Goal: Check status: Check status

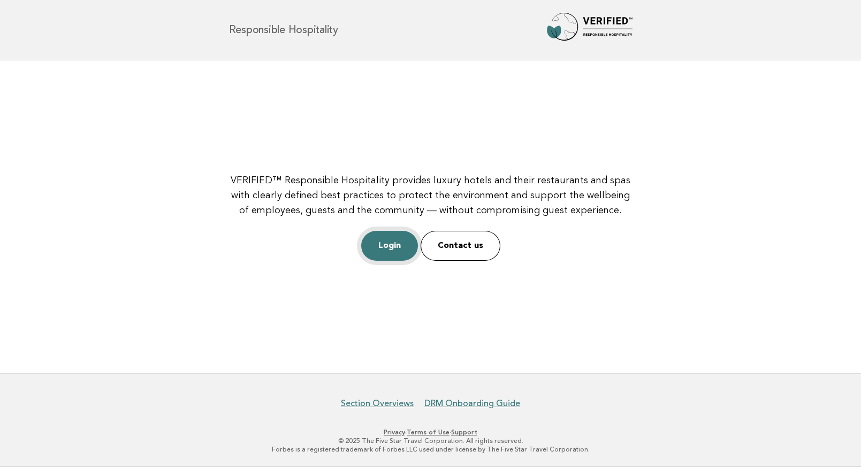
click at [392, 252] on link "Login" at bounding box center [389, 246] width 57 height 30
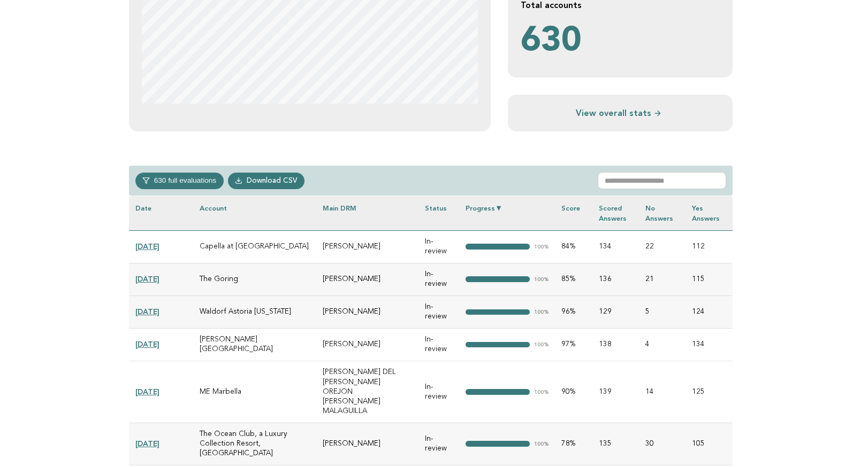
scroll to position [349, 0]
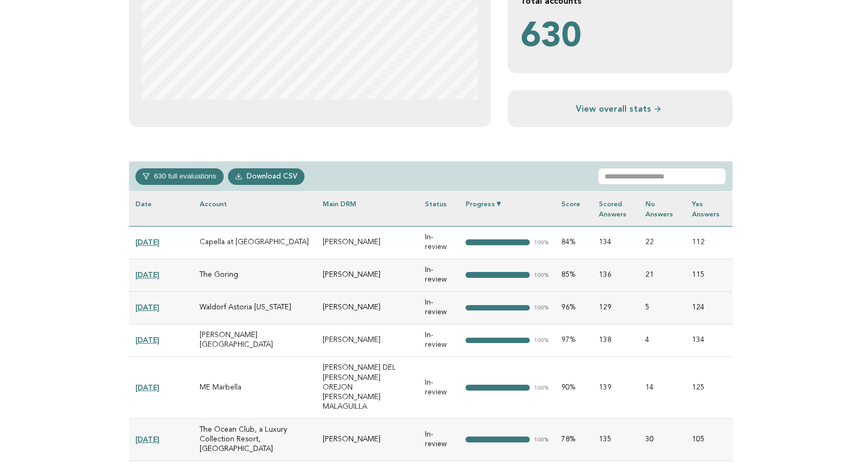
click at [151, 241] on link "[DATE]" at bounding box center [147, 242] width 24 height 9
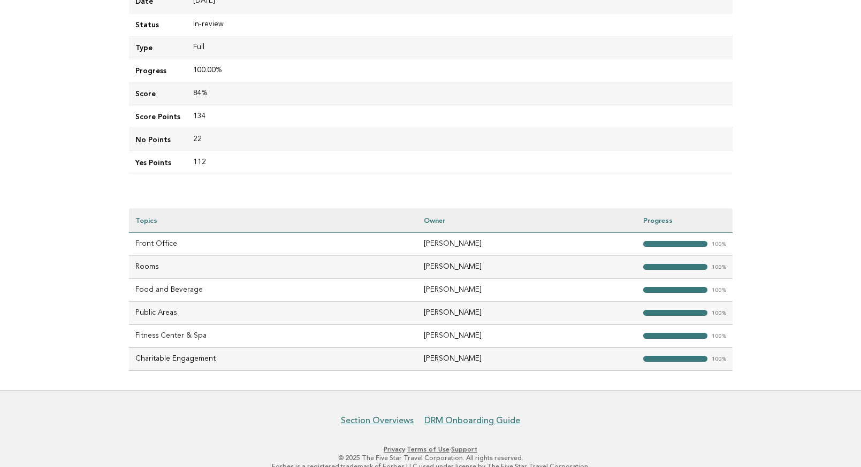
scroll to position [204, 0]
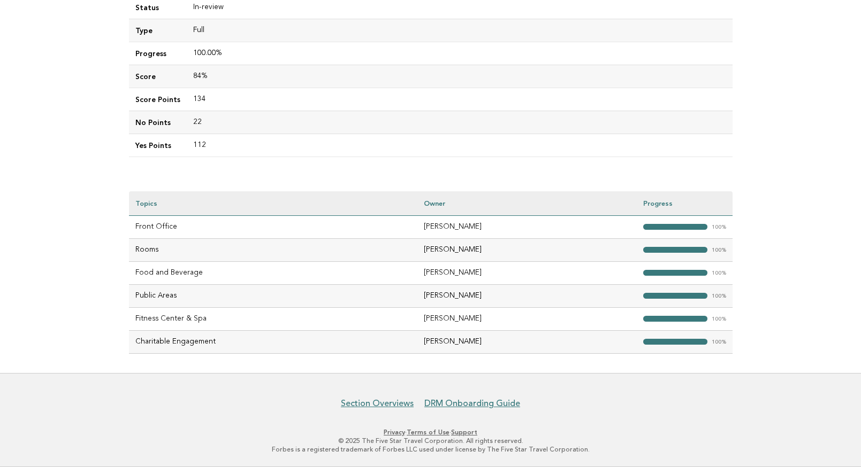
click at [124, 185] on div "Evaluations Evaluation details Evaluation e2922f13-d47d-4b21-be2e-5c6721632548 …" at bounding box center [430, 114] width 620 height 517
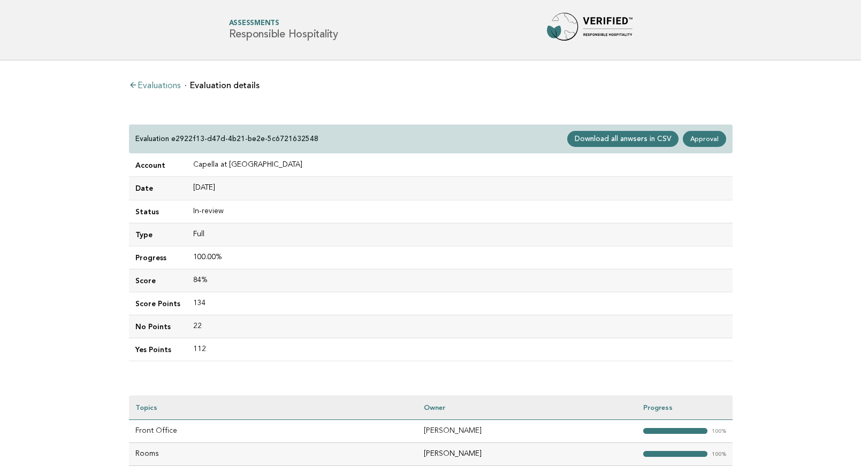
click at [166, 86] on link "Evaluations" at bounding box center [154, 86] width 51 height 9
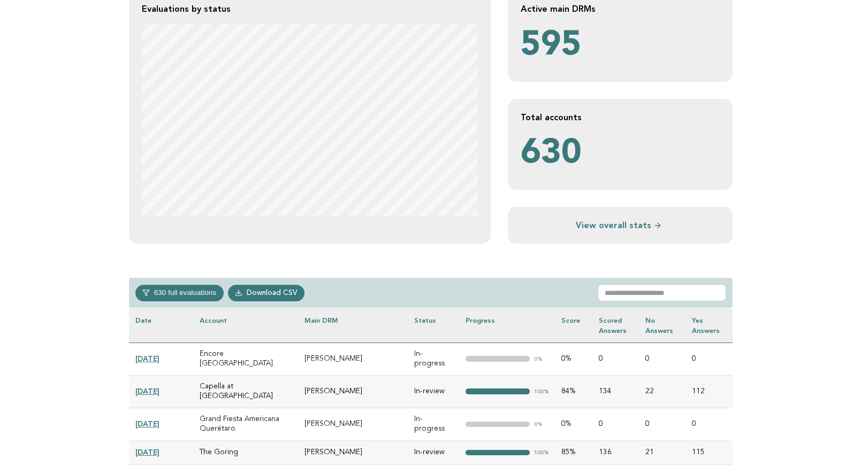
scroll to position [232, 0]
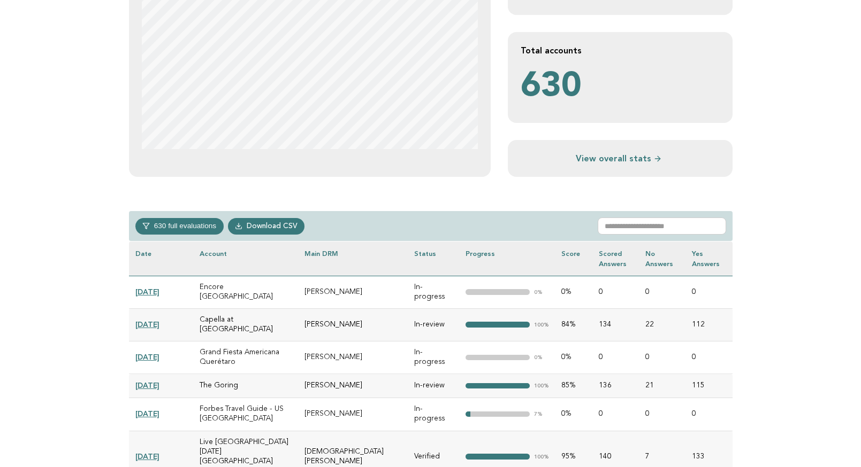
scroll to position [321, 0]
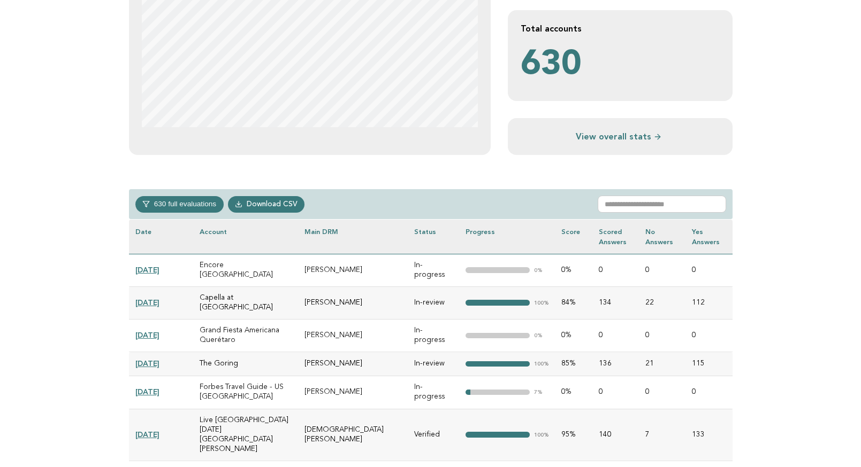
click at [194, 203] on button "630 full evaluations" at bounding box center [179, 204] width 88 height 16
click at [489, 231] on th "Progress" at bounding box center [507, 237] width 96 height 34
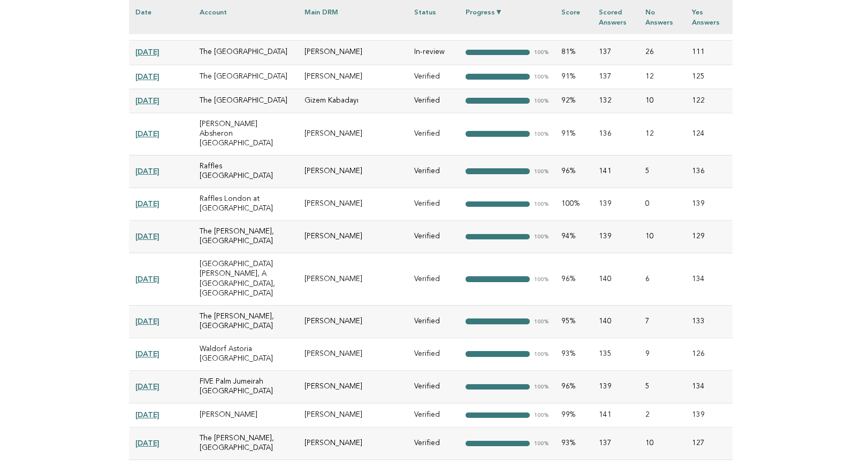
scroll to position [11415, 0]
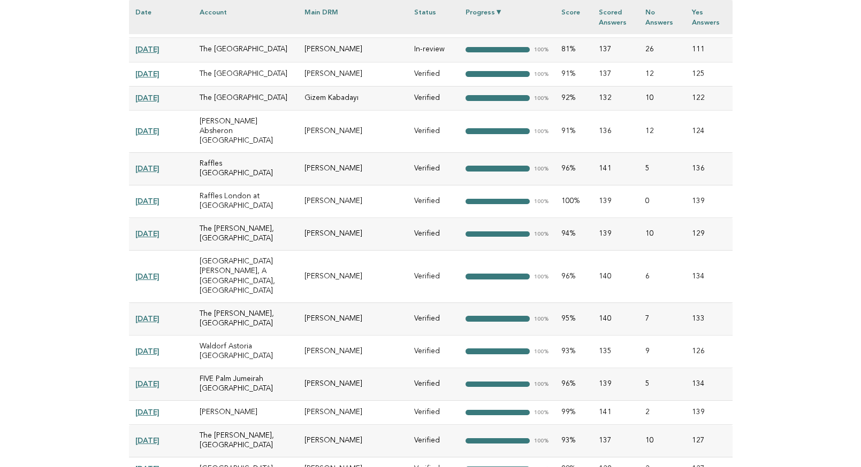
drag, startPoint x: 538, startPoint y: 203, endPoint x: 548, endPoint y: 202, distance: 10.2
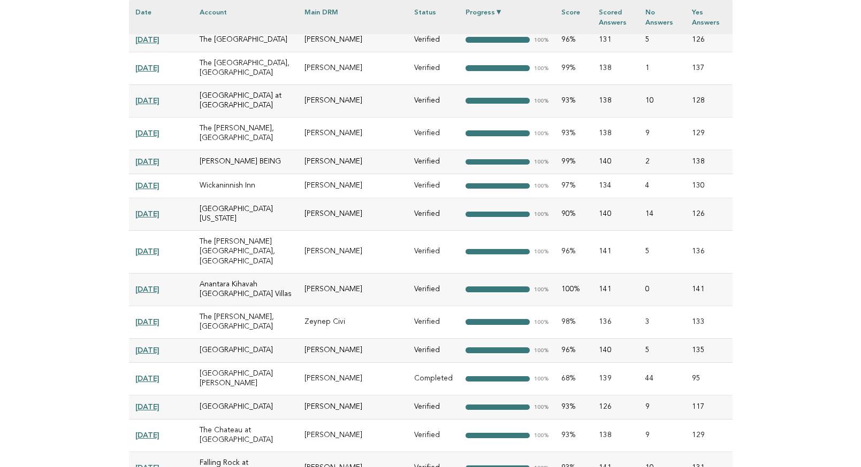
scroll to position [12519, 0]
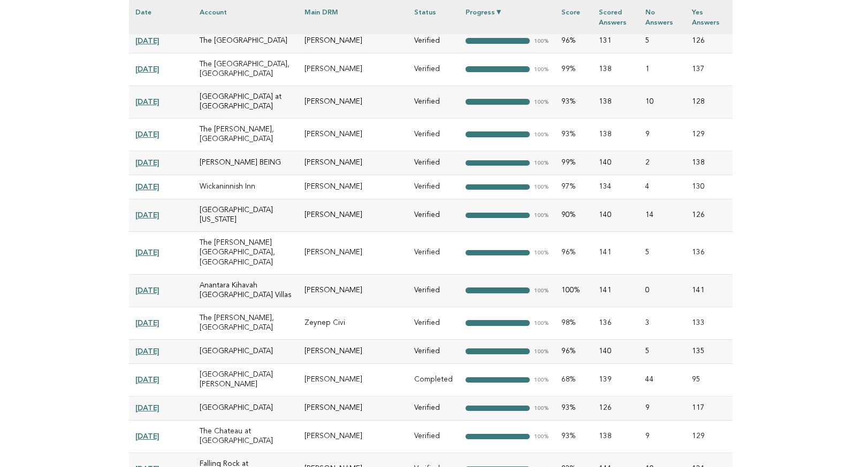
drag, startPoint x: 424, startPoint y: 250, endPoint x: 467, endPoint y: 253, distance: 43.4
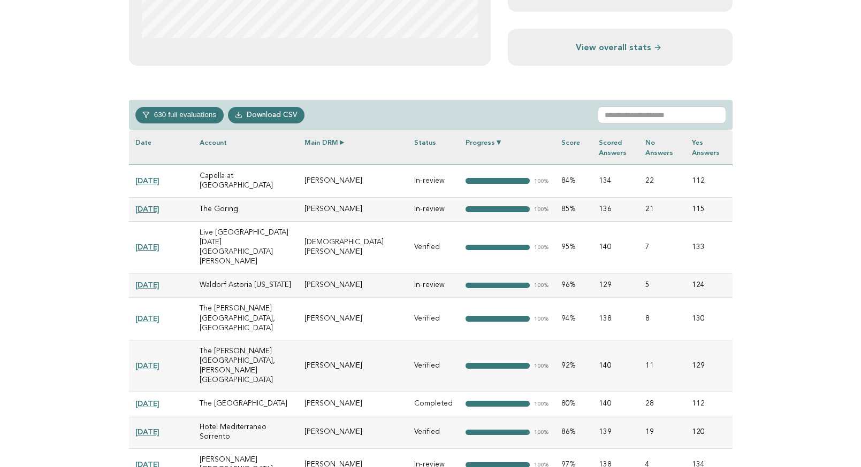
scroll to position [476, 0]
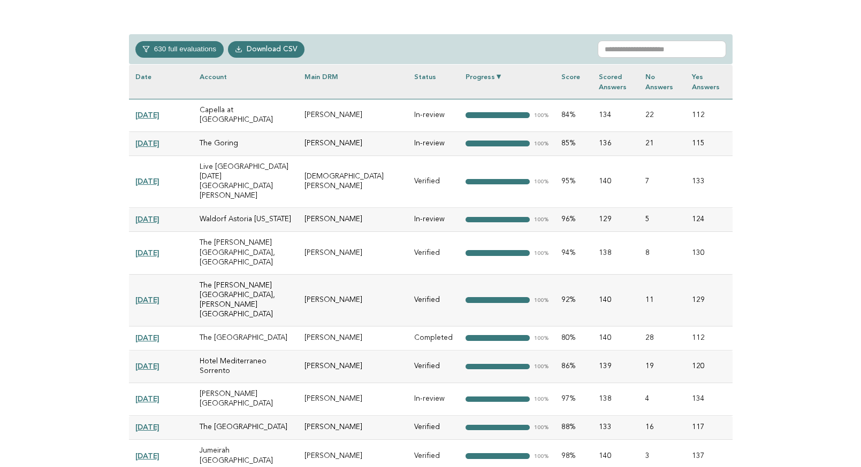
click at [155, 139] on link "2025-09-05" at bounding box center [147, 143] width 24 height 9
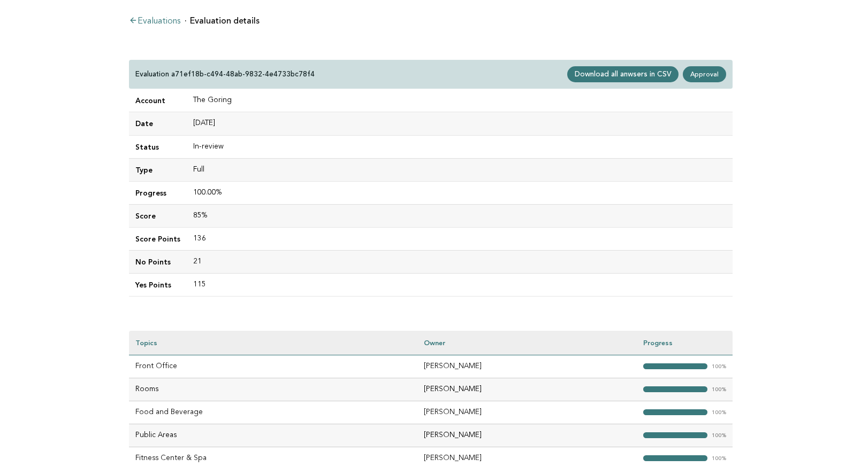
scroll to position [66, 0]
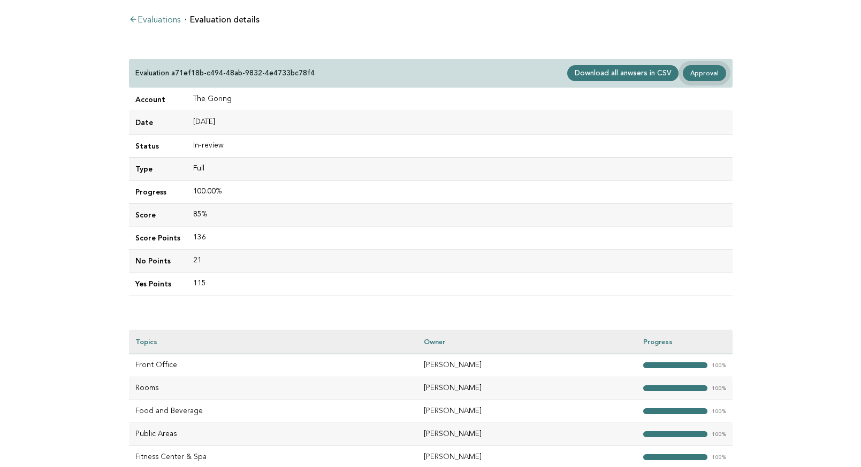
click at [697, 73] on link "Approval" at bounding box center [703, 73] width 43 height 16
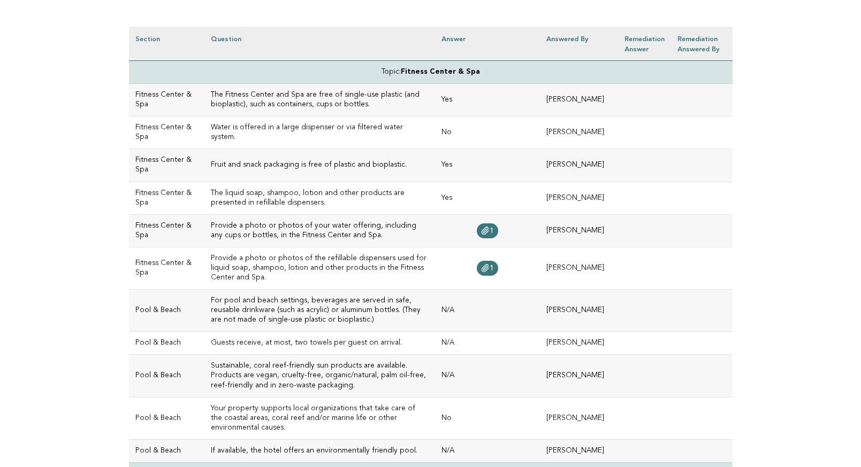
scroll to position [298, 0]
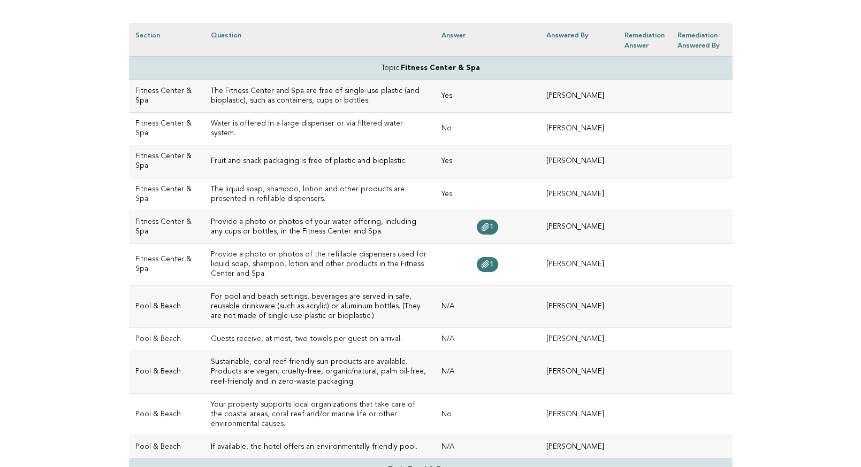
drag, startPoint x: 456, startPoint y: 93, endPoint x: 478, endPoint y: 95, distance: 22.0
click at [478, 94] on td "Yes" at bounding box center [487, 96] width 105 height 33
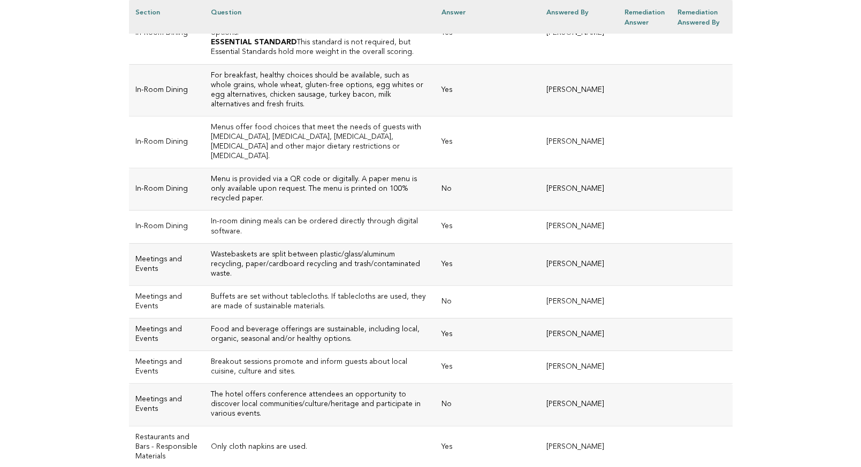
scroll to position [813, 0]
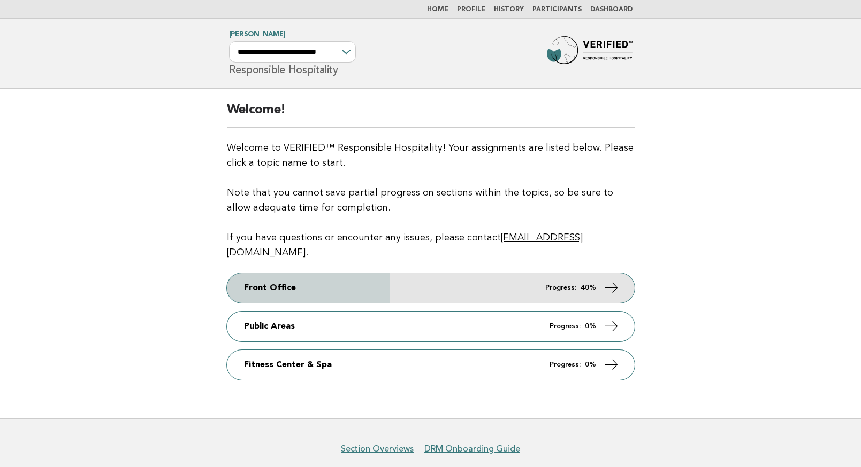
click at [432, 273] on link "Front Office Progress: 40%" at bounding box center [431, 288] width 408 height 30
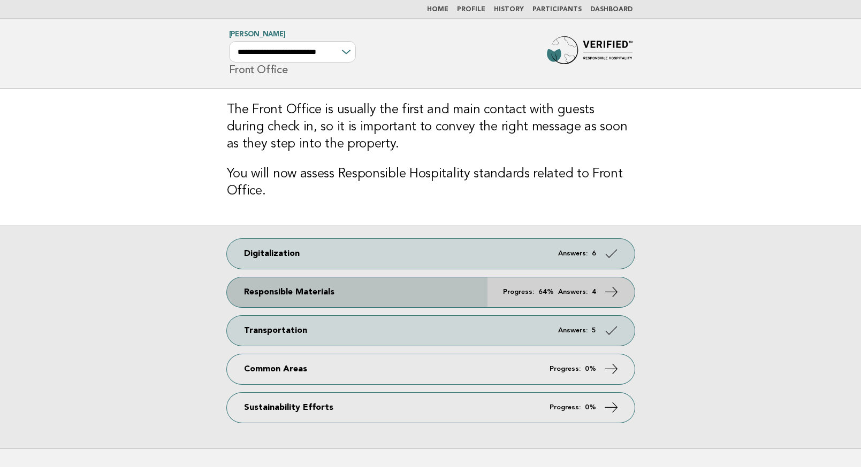
click at [531, 297] on link "Responsible Materials Progress: 64% Answers: 4" at bounding box center [431, 293] width 408 height 30
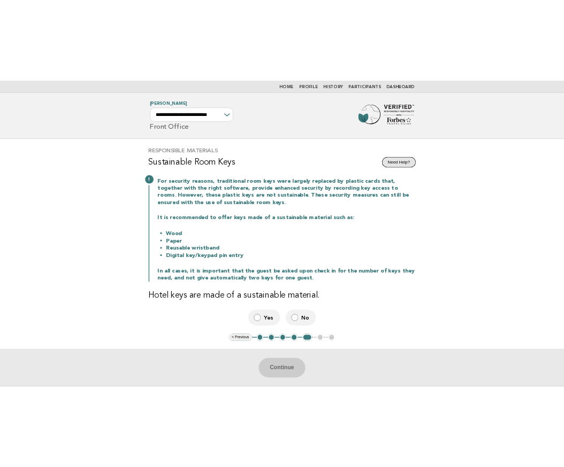
scroll to position [2, 0]
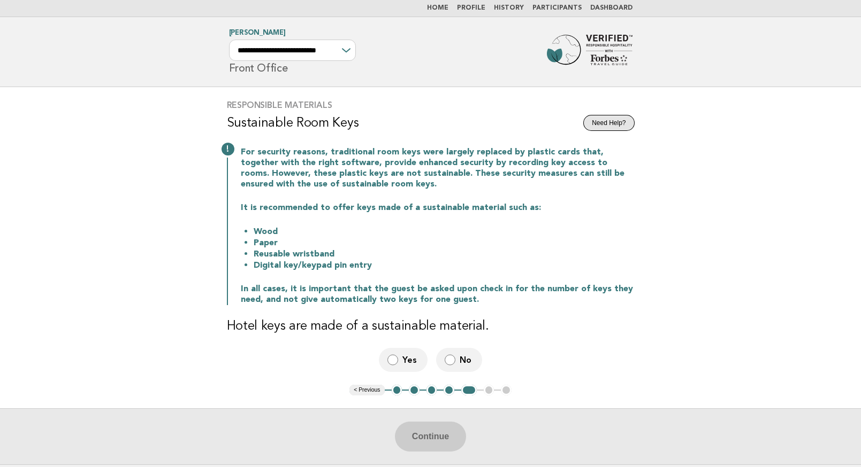
click at [608, 126] on button "Need Help?" at bounding box center [608, 123] width 51 height 16
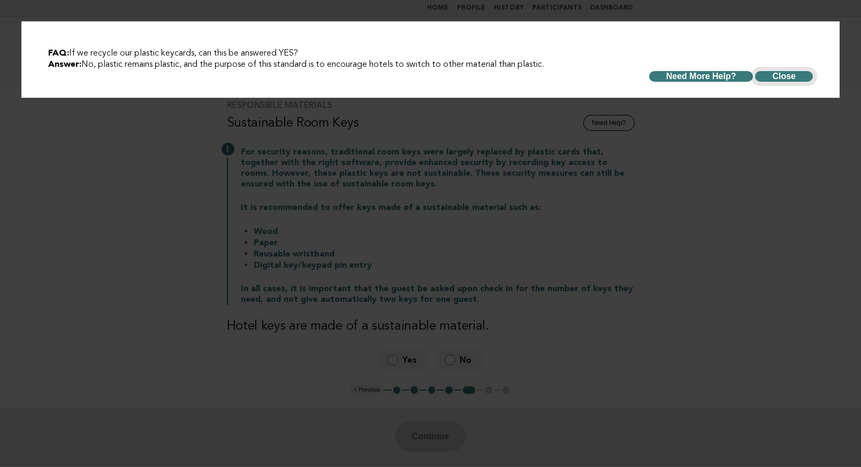
click at [783, 73] on button "Close" at bounding box center [784, 76] width 58 height 11
